Goal: Find specific page/section: Find specific page/section

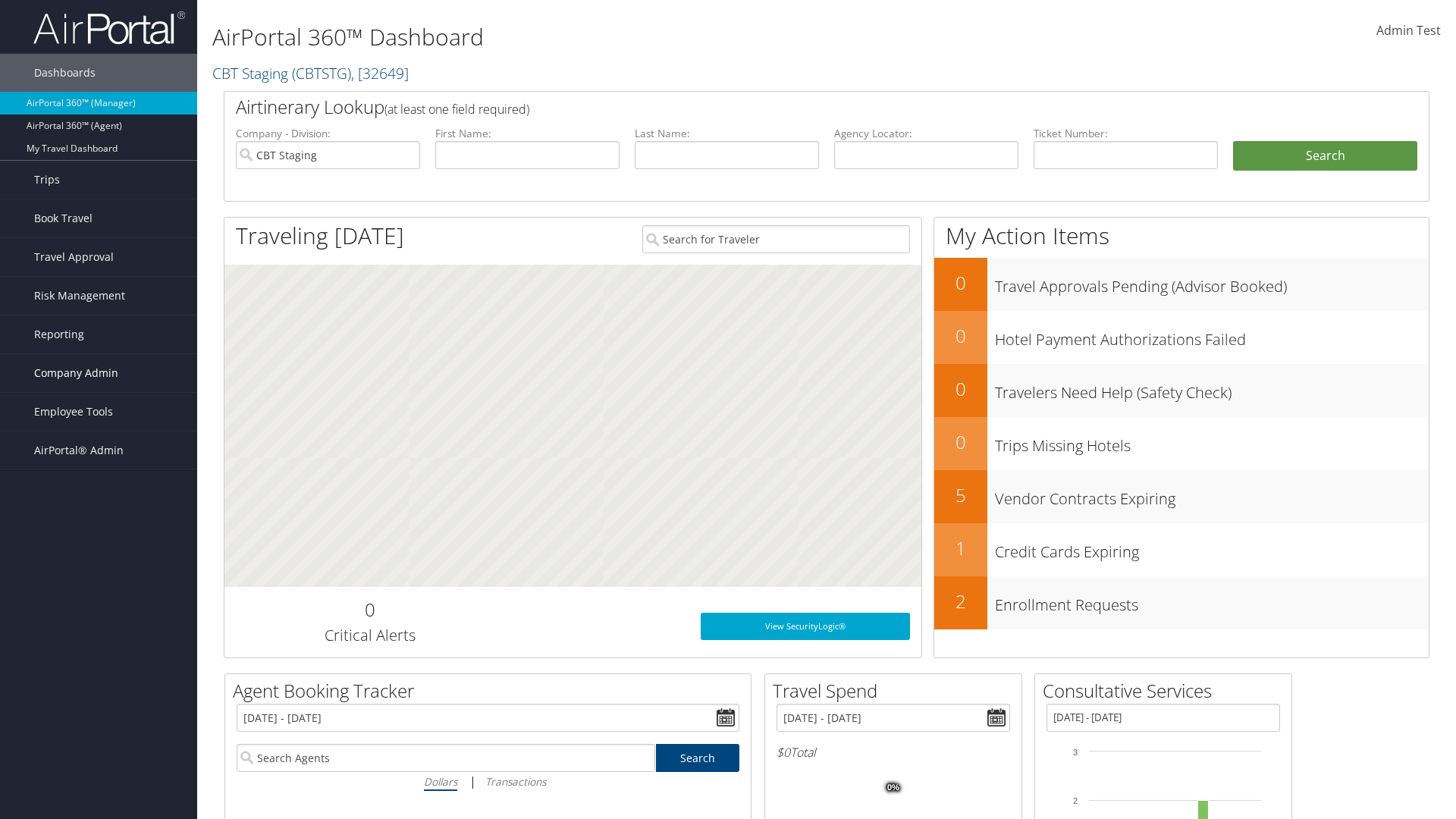
click at [99, 373] on span "Company Admin" at bounding box center [77, 373] width 84 height 38
click at [0, 0] on link "People" at bounding box center [0, 0] width 0 height 0
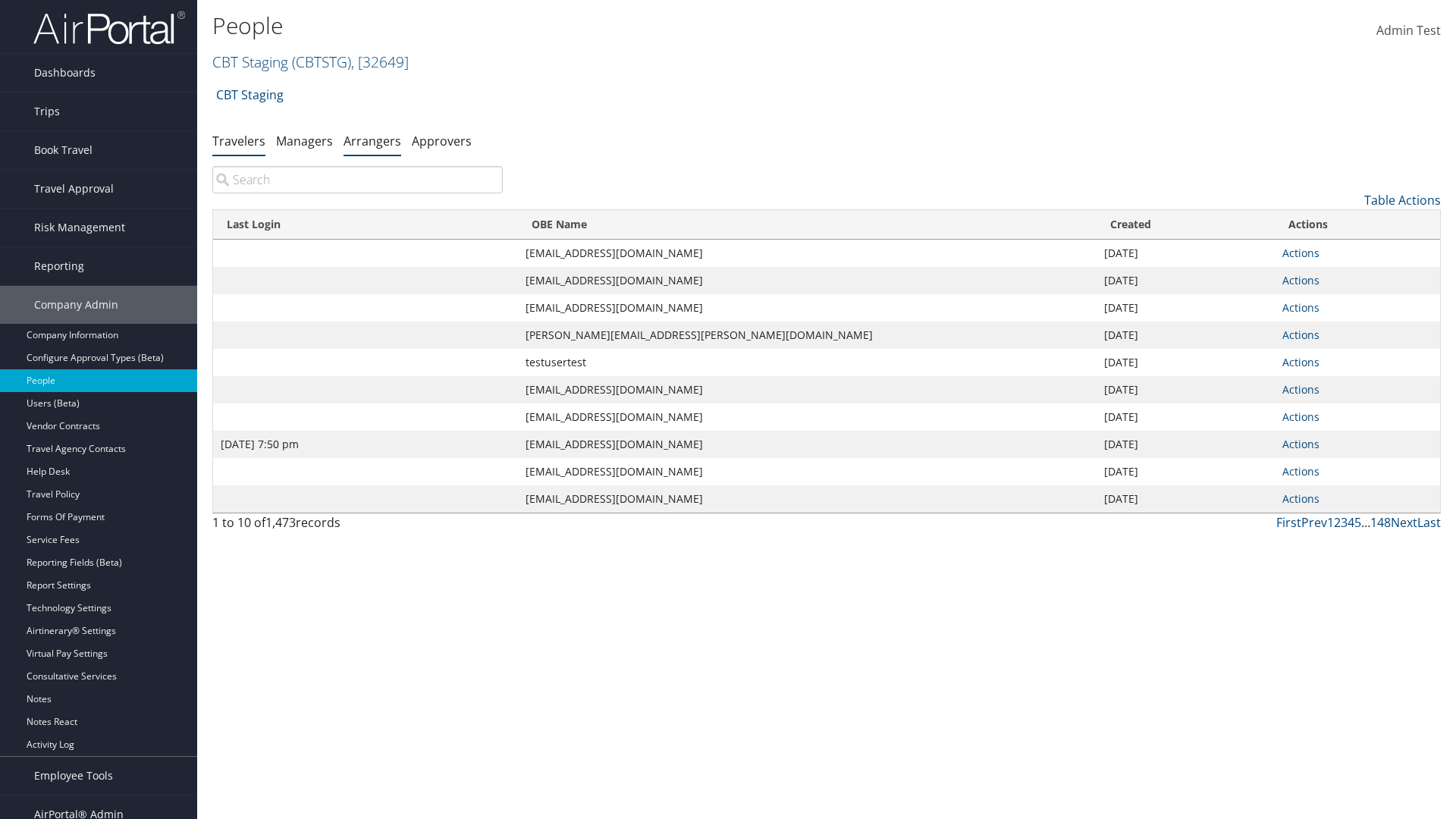
click at [372, 141] on link "Arrangers" at bounding box center [372, 141] width 57 height 16
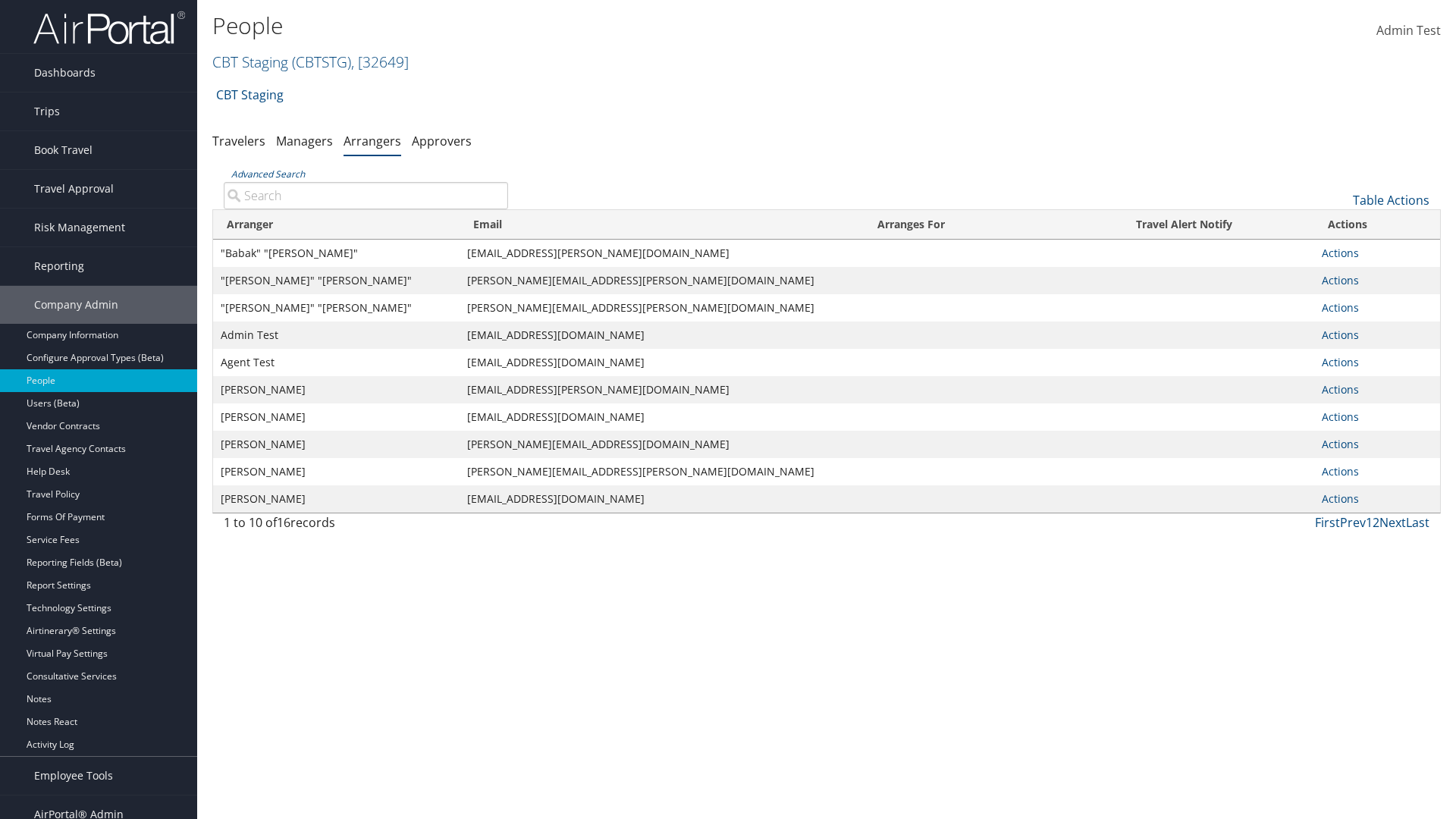
click at [365, 195] on input "Advanced Search" at bounding box center [365, 195] width 284 height 28
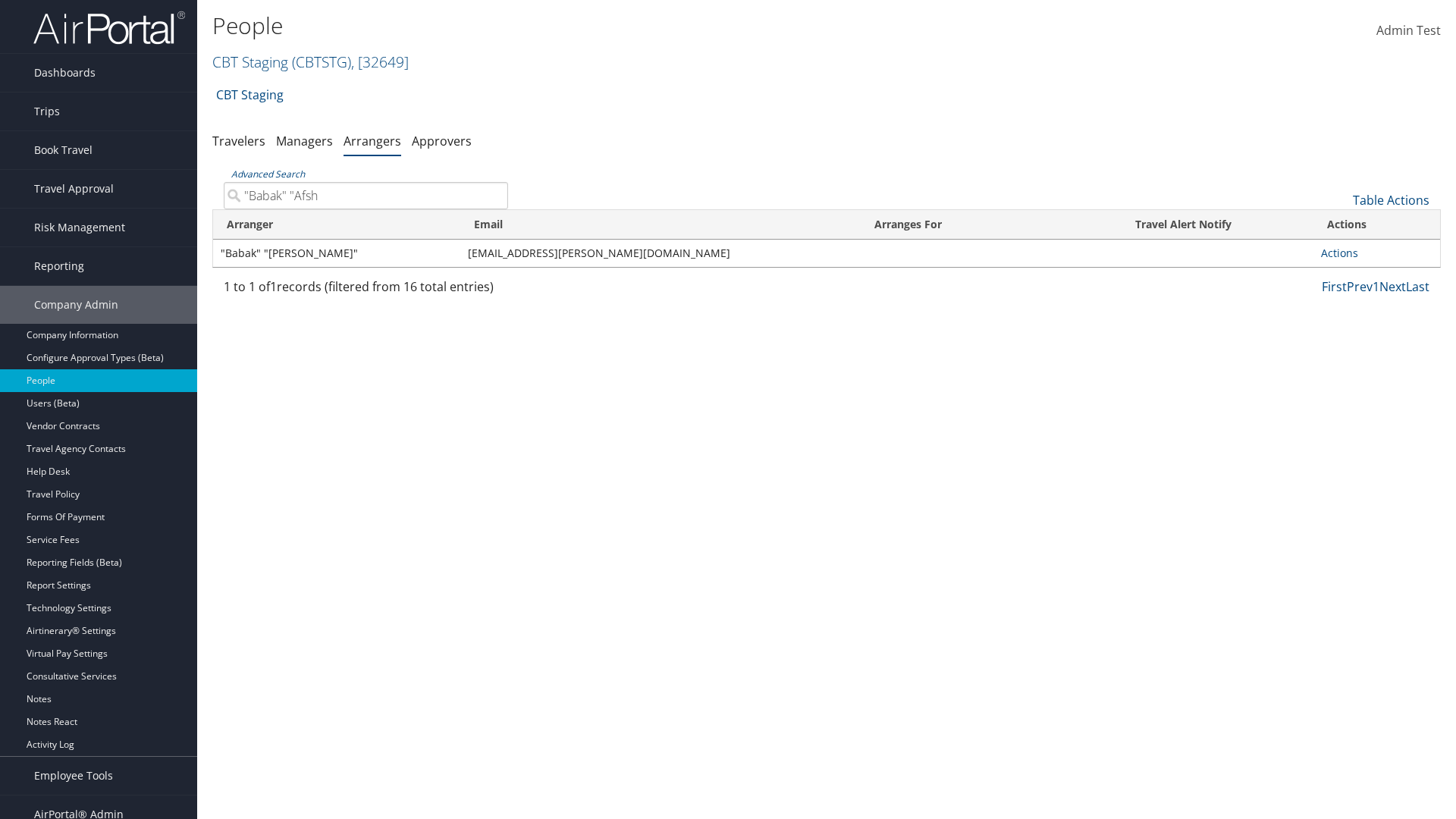
type input ""Babak" "Afsha"
